Goal: Task Accomplishment & Management: Use online tool/utility

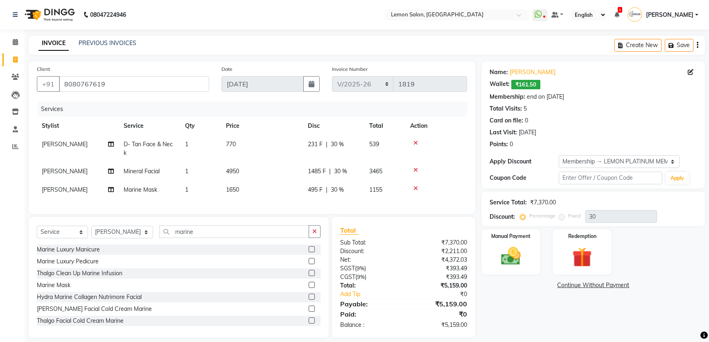
select select "568"
select select "service"
select select "66397"
select select "1: Object"
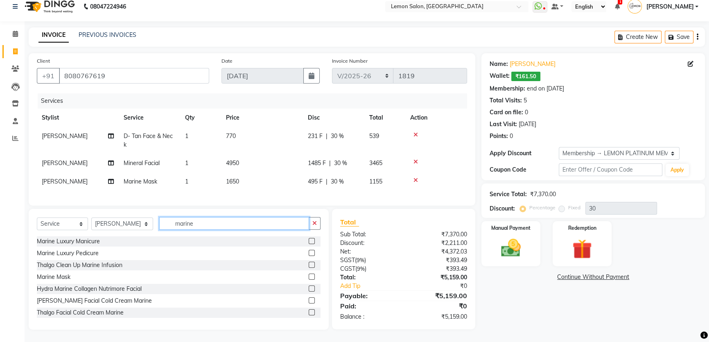
click at [201, 223] on input "marine" at bounding box center [234, 223] width 150 height 13
type input "global"
click at [93, 274] on div "Global Majirel Up to Shoulder" at bounding box center [75, 277] width 76 height 9
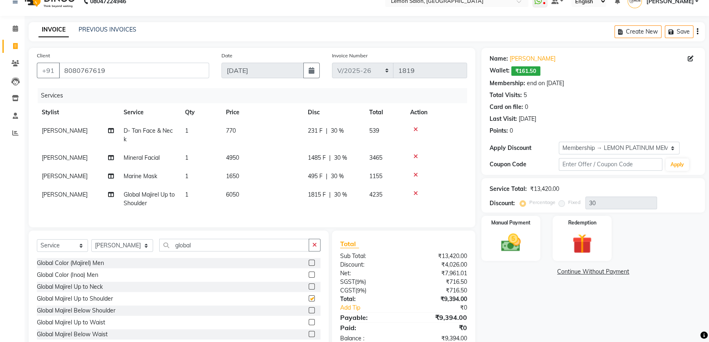
checkbox input "false"
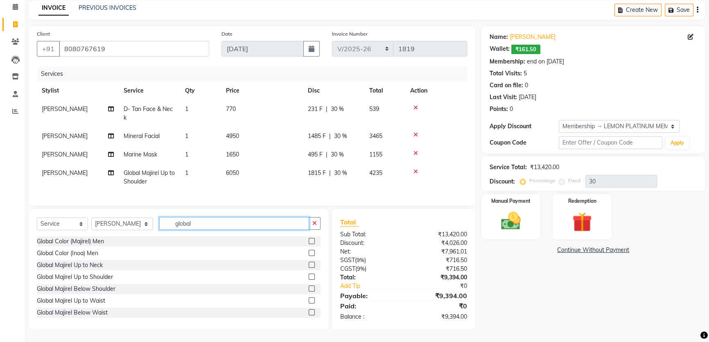
click at [199, 224] on input "global" at bounding box center [234, 223] width 150 height 13
type input "olapl"
click at [103, 279] on div "Olaplex Ritual Up to Shoulder" at bounding box center [75, 277] width 77 height 9
checkbox input "false"
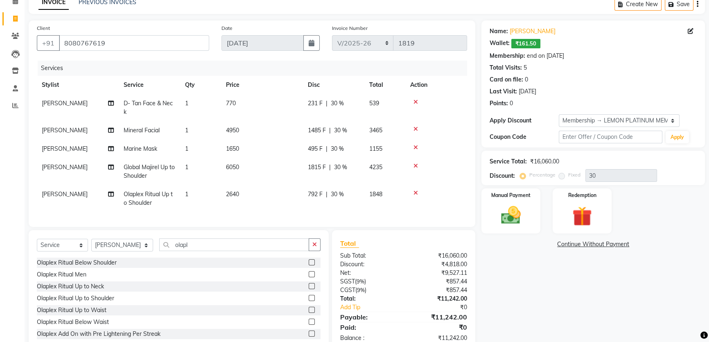
click at [151, 164] on span "Global Majirel Up to Shoulder" at bounding box center [149, 171] width 51 height 16
select select "66397"
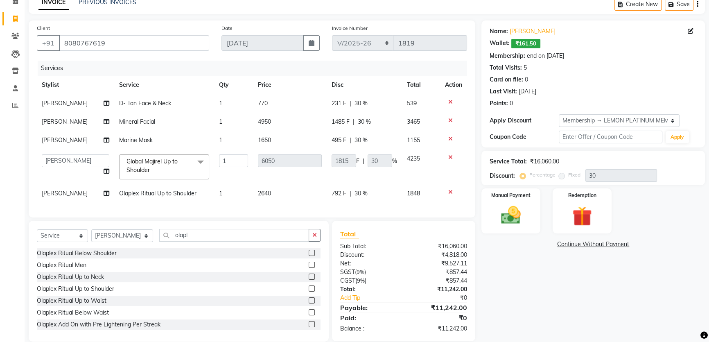
click at [150, 171] on link "x" at bounding box center [152, 169] width 4 height 7
type input "0"
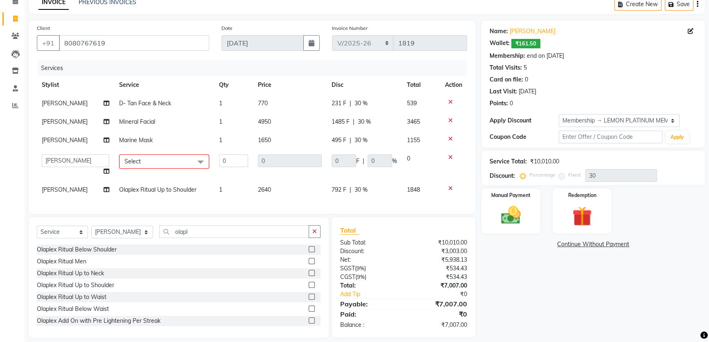
click at [169, 160] on span "Select" at bounding box center [164, 161] width 90 height 14
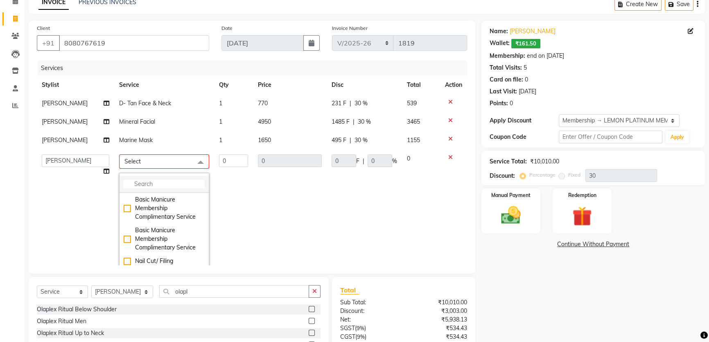
click at [163, 186] on input "multiselect-search" at bounding box center [164, 184] width 81 height 9
type input "touch"
click at [170, 249] on div "Touch up (Schwarzkopf up to 3 inches)" at bounding box center [164, 257] width 81 height 17
checkbox input "true"
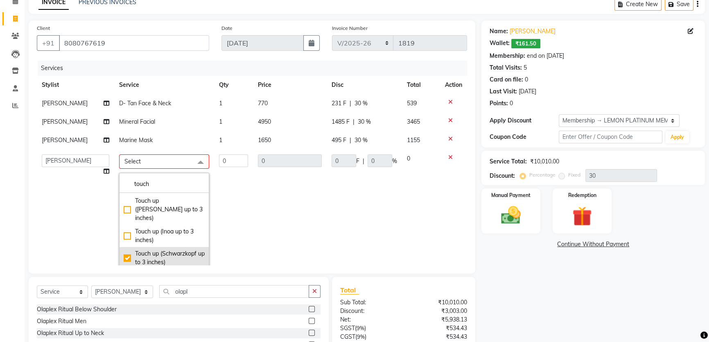
type input "1"
type input "2860"
type input "858"
type input "30"
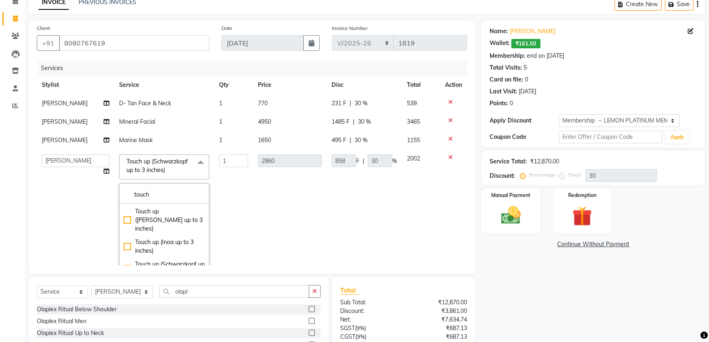
click at [264, 208] on td "2860" at bounding box center [290, 219] width 74 height 140
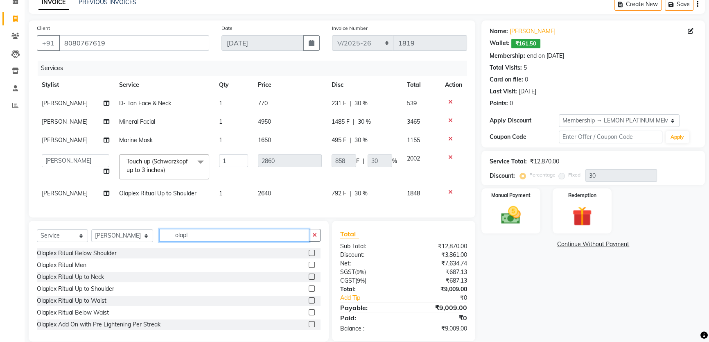
click at [192, 242] on input "olapl" at bounding box center [234, 235] width 150 height 13
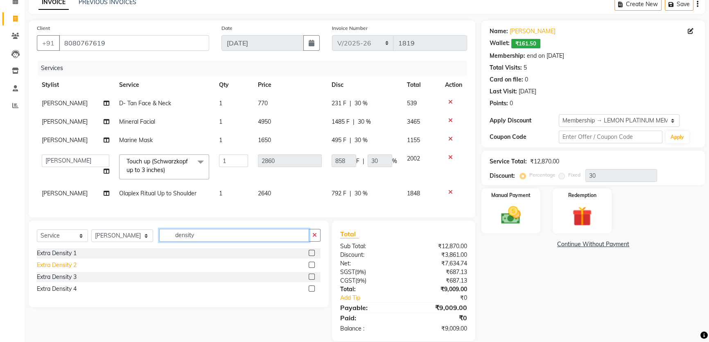
type input "density"
click at [54, 266] on div "Extra Density 2" at bounding box center [57, 265] width 40 height 9
checkbox input "false"
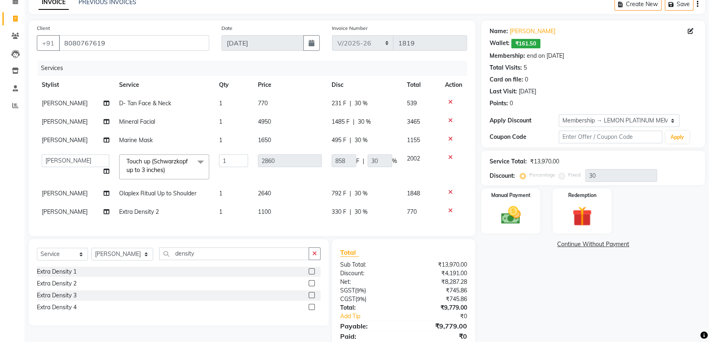
click at [449, 156] on icon at bounding box center [450, 157] width 5 height 6
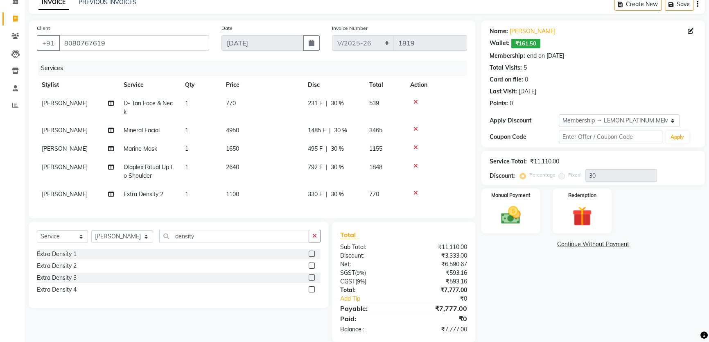
click at [416, 161] on td at bounding box center [436, 171] width 62 height 27
click at [416, 164] on icon at bounding box center [416, 166] width 5 height 6
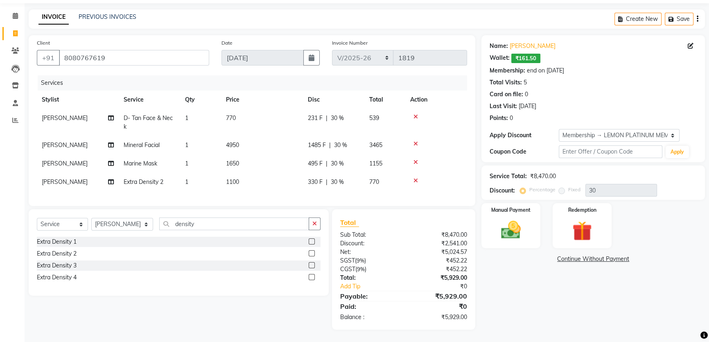
click at [414, 178] on icon at bounding box center [416, 181] width 5 height 6
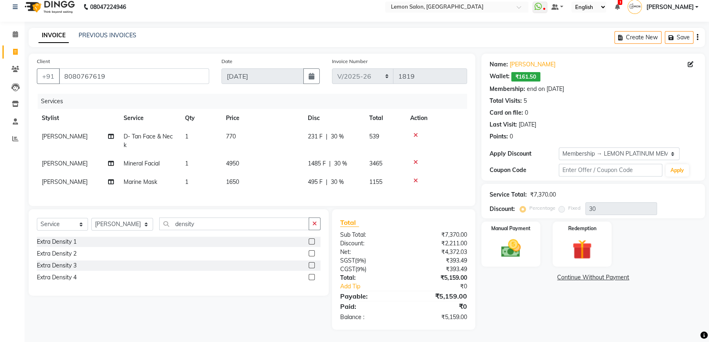
scroll to position [13, 0]
click at [531, 327] on div "Name: [PERSON_NAME] Wallet: ₹161.50 Membership: end on [DATE] Total Visits: 5 C…" at bounding box center [597, 192] width 230 height 276
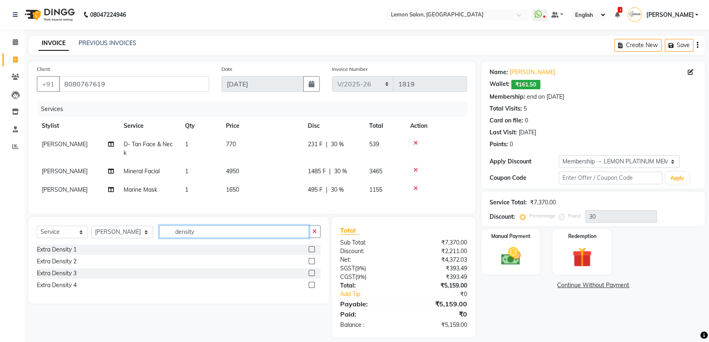
drag, startPoint x: 172, startPoint y: 242, endPoint x: 143, endPoint y: 246, distance: 28.9
click at [143, 245] on div "Select Service Product Membership Package Voucher Prepaid Gift Card Select Styl…" at bounding box center [179, 234] width 284 height 19
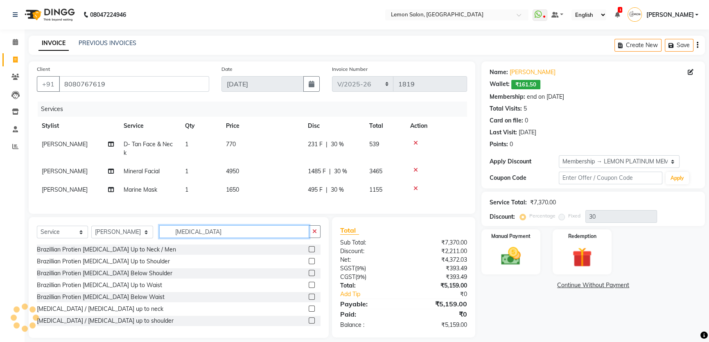
type input "[MEDICAL_DATA]"
click at [309, 288] on label at bounding box center [312, 285] width 6 height 6
click at [309, 288] on input "checkbox" at bounding box center [311, 285] width 5 height 5
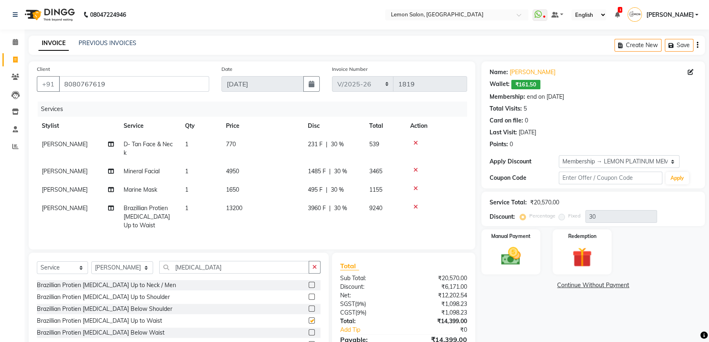
checkbox input "false"
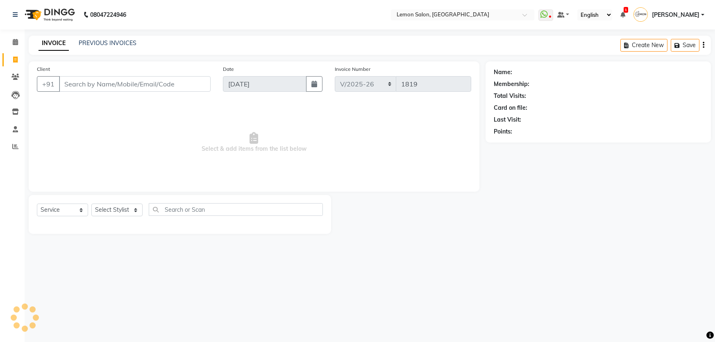
select select "568"
select select "service"
click at [125, 212] on select "Select Stylist" at bounding box center [116, 210] width 51 height 13
select select "70796"
click at [91, 204] on select "Select Stylist Adnan Shaikh Apoorva Ssankar Arshad Shaikh DC Imran shaikh Javed…" at bounding box center [122, 210] width 62 height 13
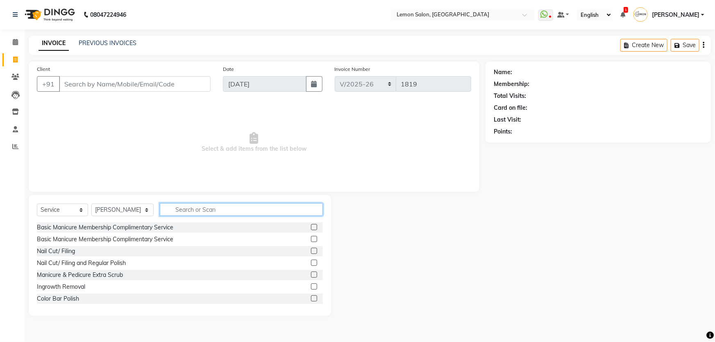
click at [202, 208] on input "text" at bounding box center [241, 209] width 163 height 13
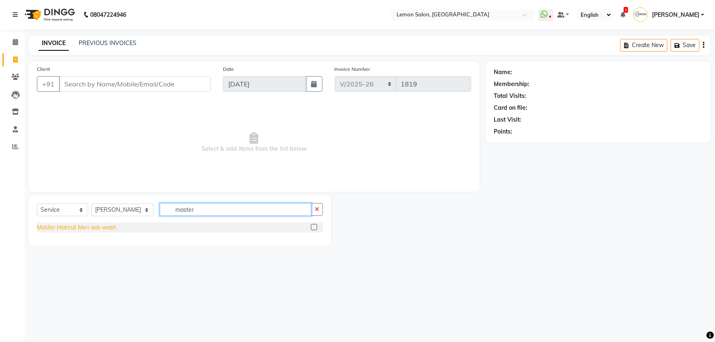
type input "master"
click at [81, 231] on div "Master Haircut Men w/o wash" at bounding box center [76, 227] width 79 height 9
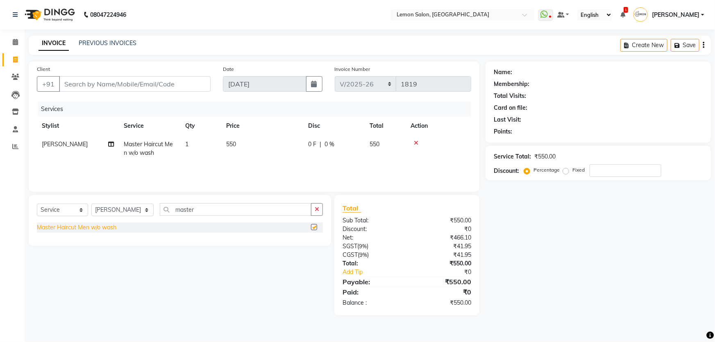
checkbox input "false"
click at [160, 82] on input "Client" at bounding box center [135, 84] width 152 height 16
type input "8"
type input "0"
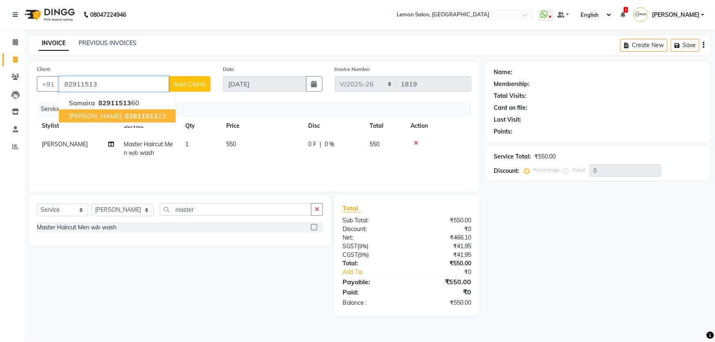
click at [151, 113] on span "82911513" at bounding box center [141, 116] width 33 height 8
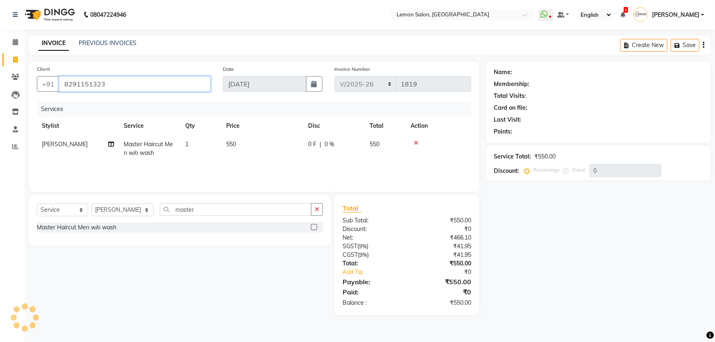
type input "8291151323"
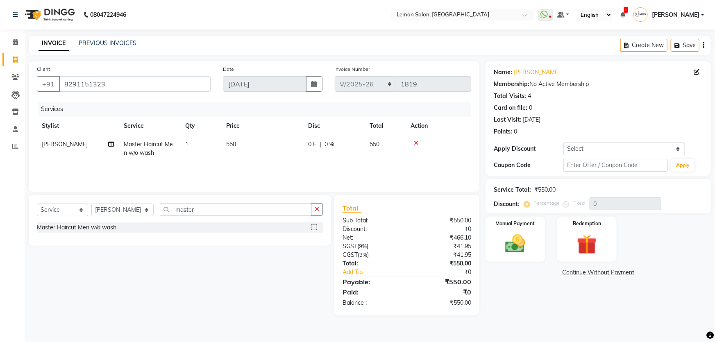
click at [575, 130] on div "Points: 0" at bounding box center [598, 131] width 209 height 9
click at [584, 145] on select "Select Coupon → Abc" at bounding box center [624, 149] width 122 height 13
click at [587, 116] on div "Last Visit: 08-06-2025" at bounding box center [598, 120] width 209 height 9
click at [515, 247] on img at bounding box center [515, 244] width 34 height 24
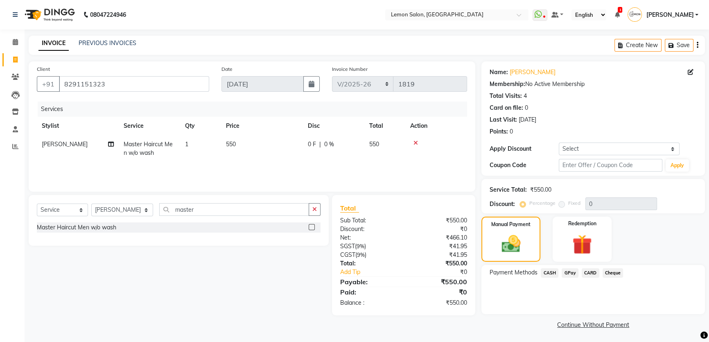
click at [554, 274] on span "CASH" at bounding box center [550, 272] width 18 height 9
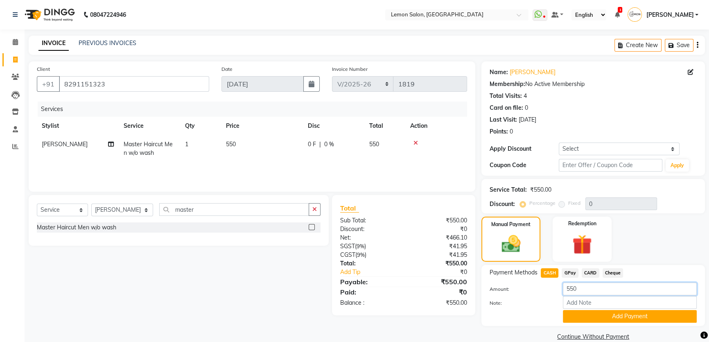
drag, startPoint x: 585, startPoint y: 287, endPoint x: 503, endPoint y: 300, distance: 83.0
click at [503, 300] on div "Amount: 550 Note: Add Payment" at bounding box center [593, 303] width 207 height 40
type input "500"
click at [606, 317] on button "Add Payment" at bounding box center [630, 316] width 134 height 13
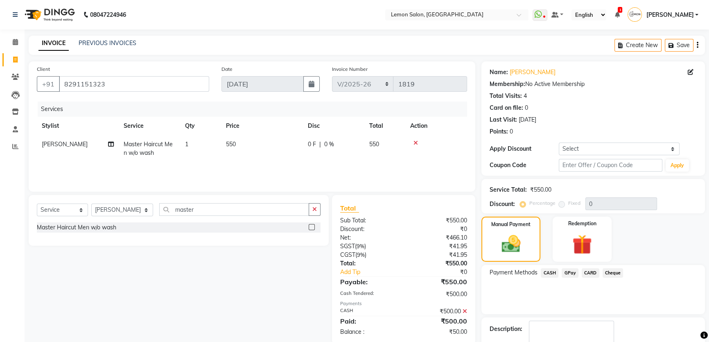
click at [570, 273] on span "GPay" at bounding box center [570, 272] width 17 height 9
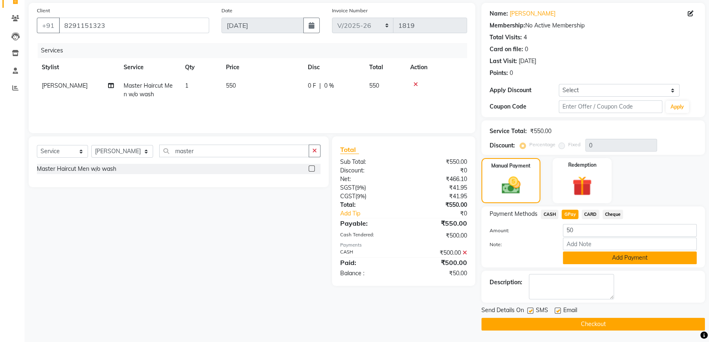
click at [593, 251] on button "Add Payment" at bounding box center [630, 257] width 134 height 13
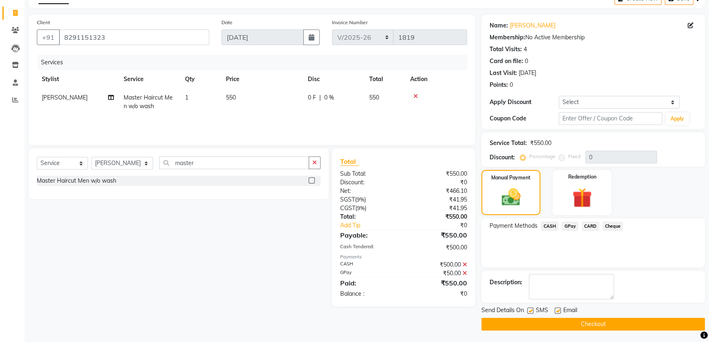
click at [550, 326] on button "Checkout" at bounding box center [594, 324] width 224 height 13
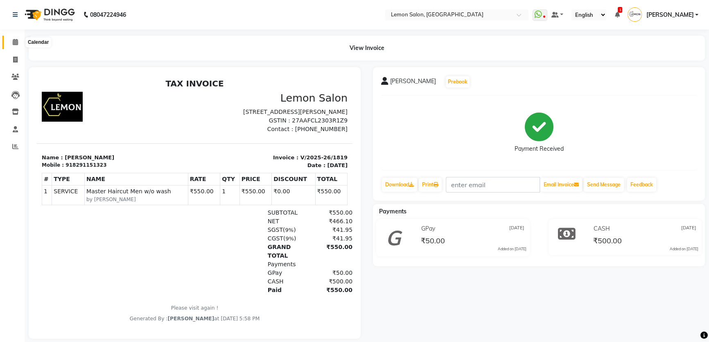
click at [11, 45] on span at bounding box center [15, 42] width 14 height 9
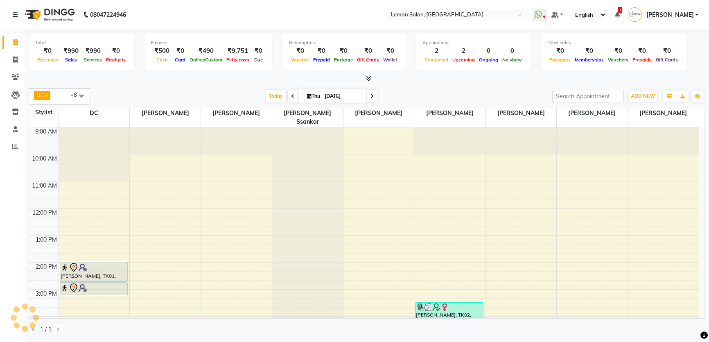
scroll to position [161, 0]
